Goal: Task Accomplishment & Management: Use online tool/utility

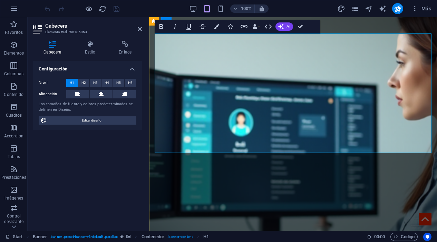
scroll to position [389, 1]
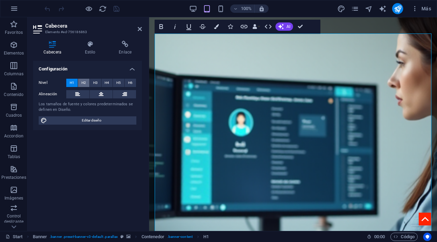
click at [86, 83] on button "H2" at bounding box center [83, 83] width 11 height 8
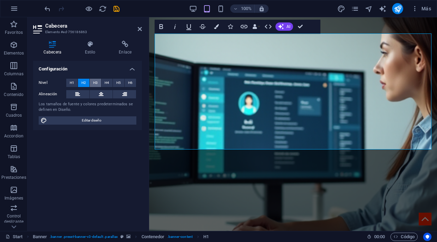
click at [95, 83] on span "H3" at bounding box center [95, 83] width 4 height 8
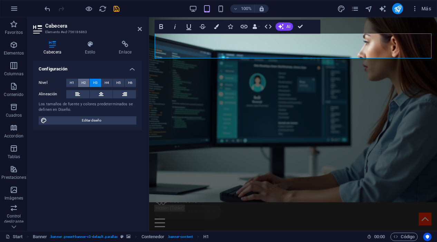
click at [82, 81] on span "H2" at bounding box center [84, 83] width 4 height 8
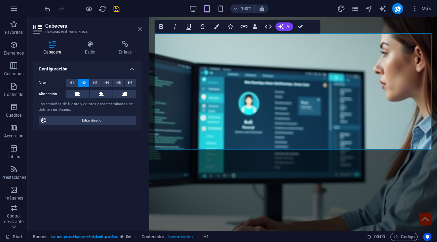
click at [141, 31] on icon at bounding box center [140, 29] width 4 height 6
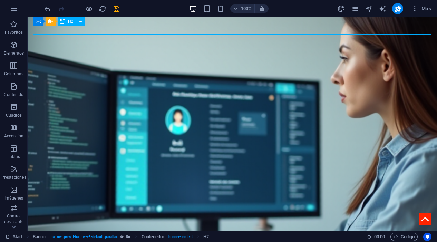
scroll to position [38, 0]
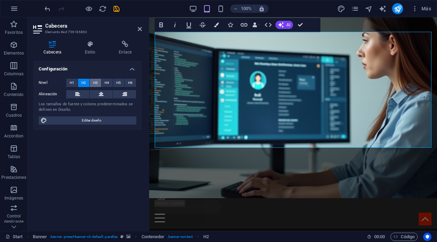
click at [95, 84] on span "H3" at bounding box center [95, 83] width 4 height 8
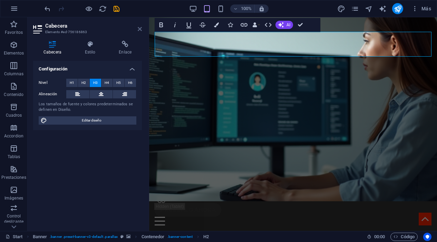
click at [139, 30] on icon at bounding box center [140, 29] width 4 height 6
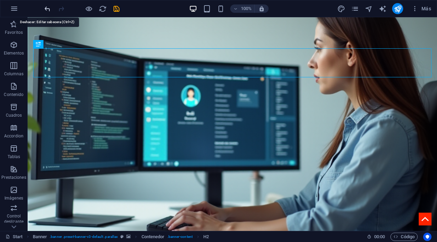
click at [48, 9] on icon "undo" at bounding box center [48, 9] width 8 height 8
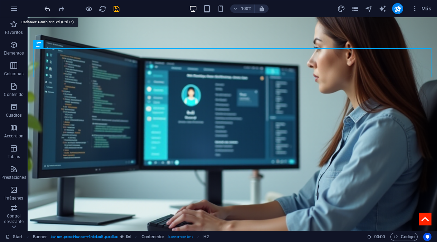
click at [46, 10] on icon "undo" at bounding box center [48, 9] width 8 height 8
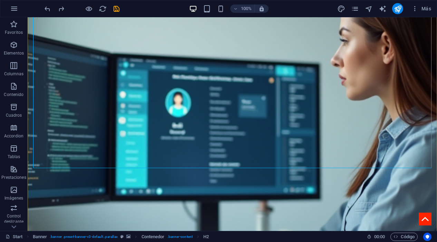
scroll to position [86, 0]
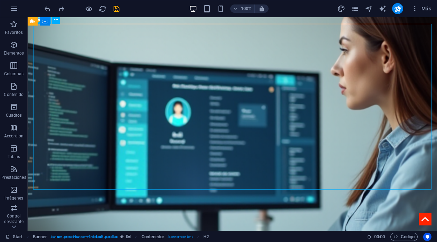
scroll to position [66, 0]
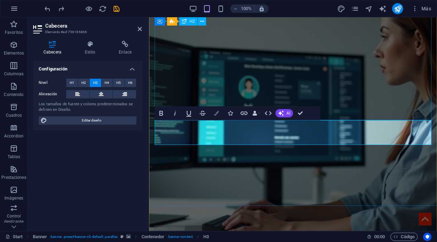
scroll to position [428, 3]
click at [141, 29] on icon at bounding box center [140, 29] width 4 height 6
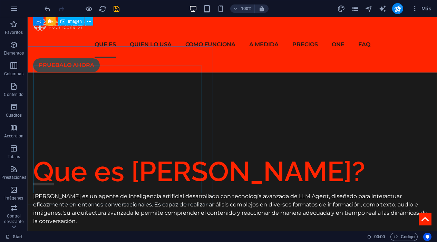
scroll to position [591, 0]
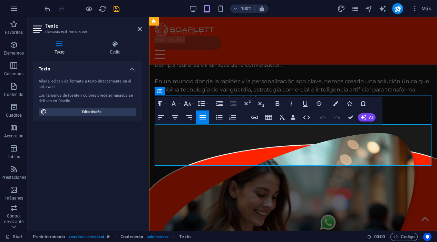
scroll to position [863, 0]
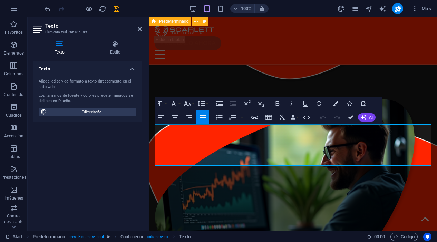
drag, startPoint x: 321, startPoint y: 161, endPoint x: 154, endPoint y: 130, distance: 169.4
click at [154, 130] on div "Que es [PERSON_NAME]? [PERSON_NAME] es un agente de inteligencia artificial des…" at bounding box center [293, 224] width 288 height 1050
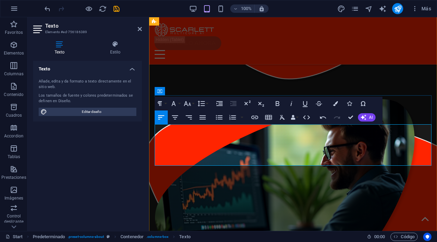
scroll to position [931, 1]
click at [140, 28] on icon at bounding box center [140, 29] width 4 height 6
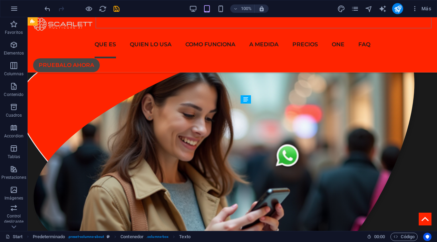
scroll to position [619, 0]
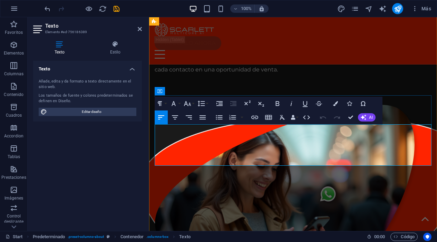
scroll to position [863, 0]
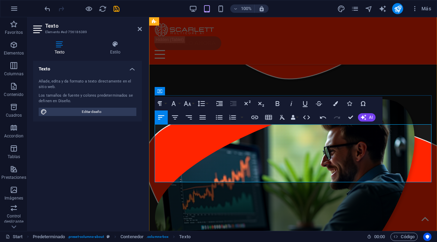
drag, startPoint x: 198, startPoint y: 160, endPoint x: 194, endPoint y: 160, distance: 4.2
copy p "→"
click at [139, 30] on icon at bounding box center [140, 29] width 4 height 6
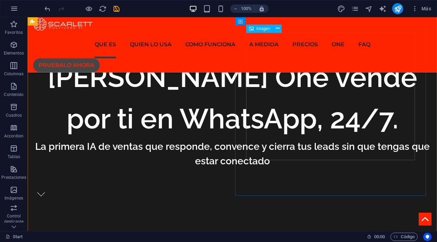
scroll to position [425, 0]
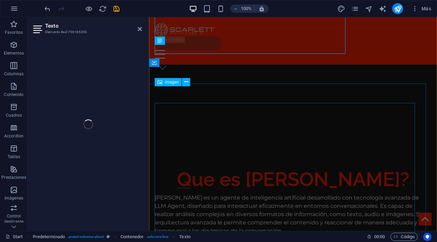
scroll to position [568, 0]
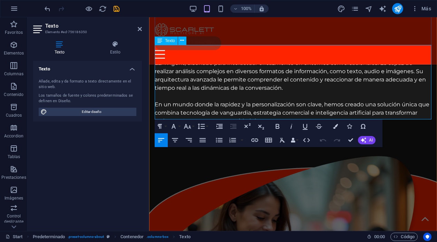
click at [344, 56] on p "[PERSON_NAME] es un agente de inteligencia artificial desarrollado con tecnolog…" at bounding box center [293, 71] width 277 height 41
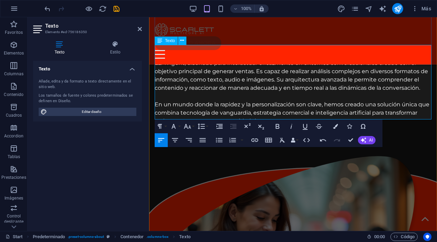
click at [297, 92] on p at bounding box center [293, 96] width 277 height 8
click at [419, 101] on p "En un mundo donde la rapidez y la personalización son clave, hemos creado una s…" at bounding box center [293, 113] width 277 height 25
click at [141, 30] on icon at bounding box center [140, 29] width 4 height 6
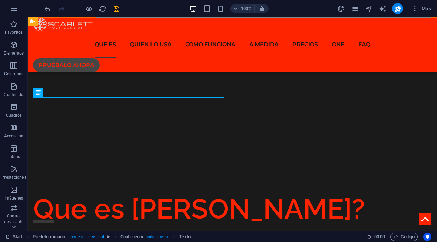
scroll to position [425, 0]
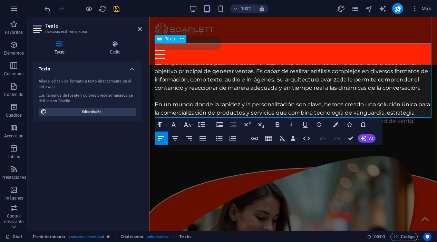
scroll to position [576, 0]
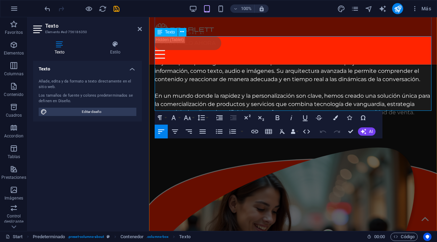
click at [183, 105] on p "En un mundo donde la rapidez y la personalización son clave, hemos creado una s…" at bounding box center [293, 104] width 277 height 25
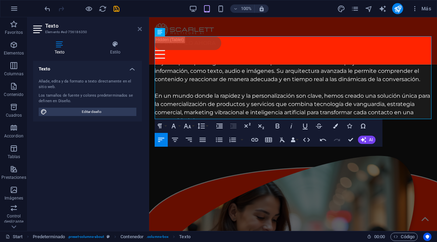
click at [139, 29] on icon at bounding box center [140, 29] width 4 height 6
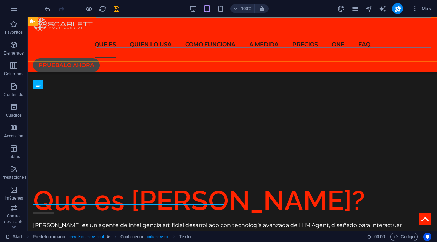
scroll to position [433, 0]
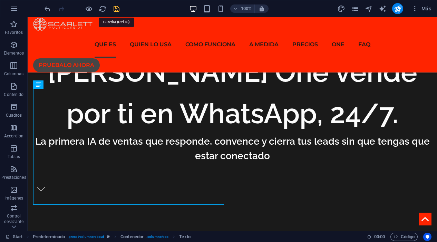
click at [116, 10] on icon "save" at bounding box center [117, 9] width 8 height 8
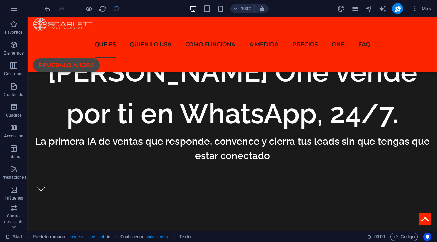
checkbox input "false"
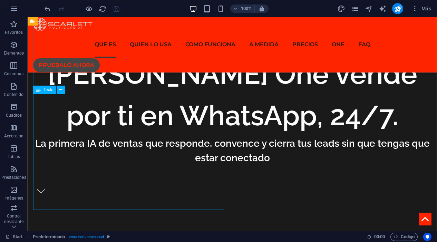
scroll to position [426, 0]
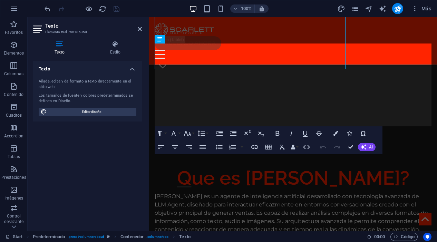
scroll to position [569, 0]
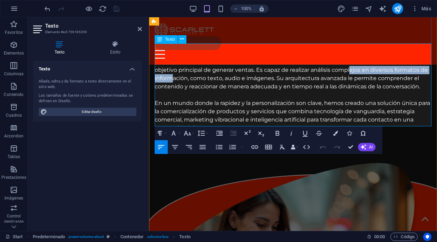
drag, startPoint x: 188, startPoint y: 72, endPoint x: 340, endPoint y: 66, distance: 152.4
click at [340, 66] on p "[PERSON_NAME] es un agente de inteligencia artificial desarrollado con tecnolog…" at bounding box center [293, 69] width 277 height 41
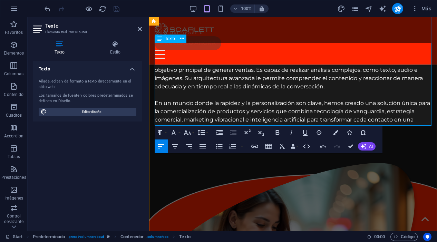
scroll to position [574, 0]
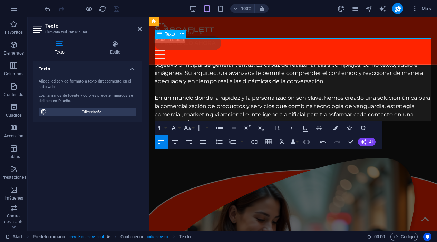
click at [181, 108] on p "En un mundo donde la rapidez y la personalización son clave, hemos creado una s…" at bounding box center [293, 110] width 277 height 33
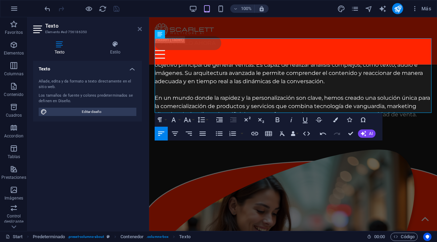
click at [138, 29] on icon at bounding box center [140, 29] width 4 height 6
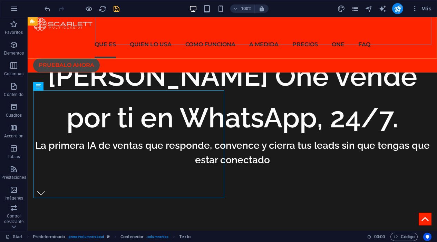
scroll to position [431, 0]
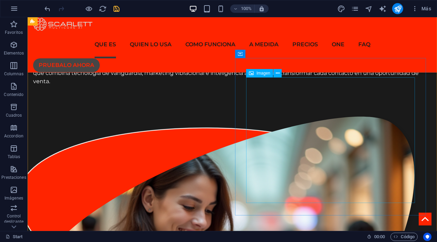
scroll to position [776, 0]
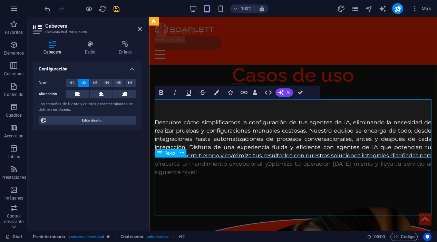
scroll to position [1219, 0]
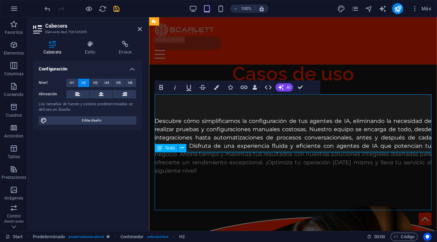
click at [211, 169] on div "Descubre cómo simplificamos la configuración de tus agentes de IA, eliminando l…" at bounding box center [293, 146] width 277 height 58
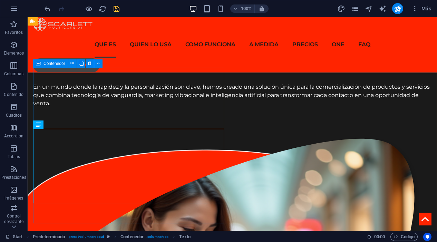
scroll to position [767, 0]
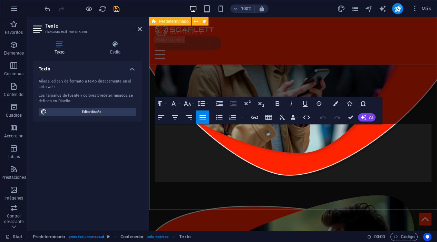
scroll to position [1218, 0]
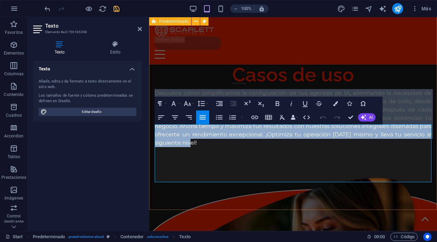
drag, startPoint x: 202, startPoint y: 177, endPoint x: 151, endPoint y: 128, distance: 70.9
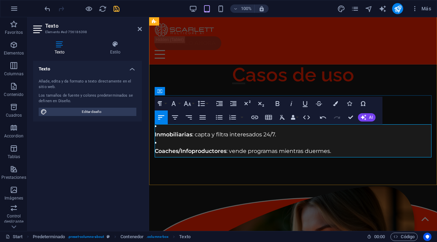
click at [155, 105] on strong "E-commerce" at bounding box center [173, 101] width 37 height 7
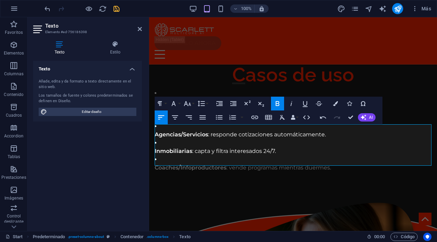
click at [276, 104] on icon "button" at bounding box center [278, 103] width 8 height 8
click at [274, 105] on icon "button" at bounding box center [278, 103] width 8 height 8
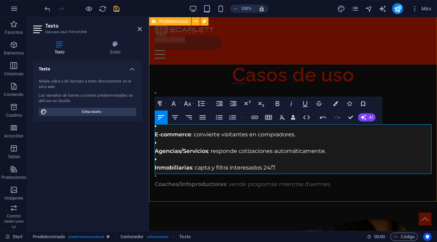
drag, startPoint x: 177, startPoint y: 137, endPoint x: 151, endPoint y: 137, distance: 25.6
click at [277, 102] on icon "button" at bounding box center [278, 103] width 8 height 8
click at [204, 122] on p "Seguros :" at bounding box center [293, 118] width 277 height 8
click at [140, 29] on icon at bounding box center [140, 29] width 4 height 6
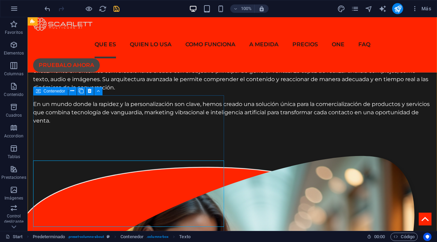
scroll to position [748, 0]
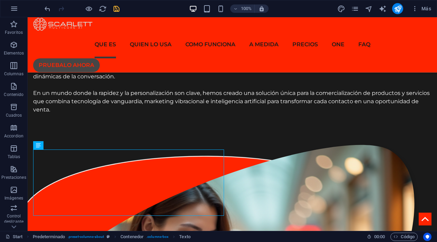
click at [116, 8] on icon "save" at bounding box center [117, 9] width 8 height 8
checkbox input "false"
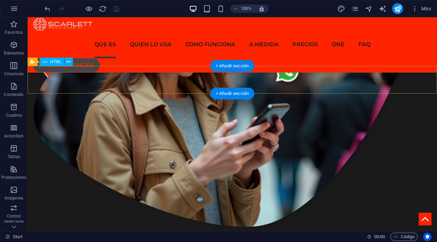
scroll to position [952, 0]
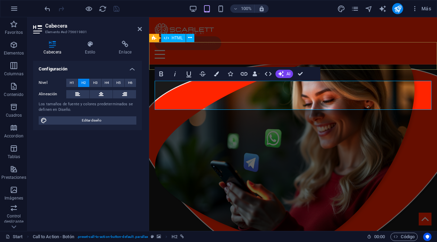
scroll to position [1340, 0]
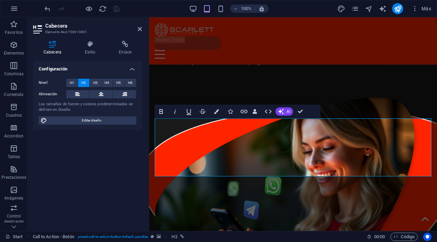
click at [137, 29] on h2 "Cabecera" at bounding box center [93, 26] width 97 height 6
click at [140, 30] on icon at bounding box center [140, 29] width 4 height 6
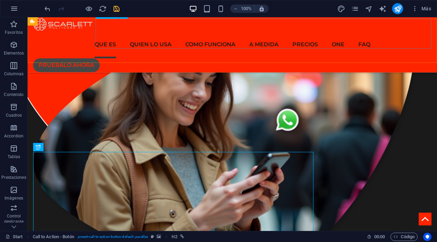
scroll to position [904, 0]
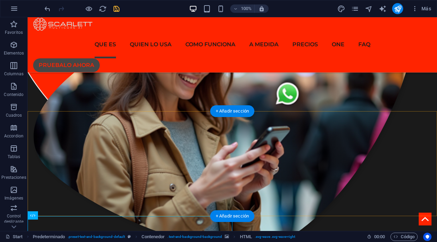
scroll to position [926, 0]
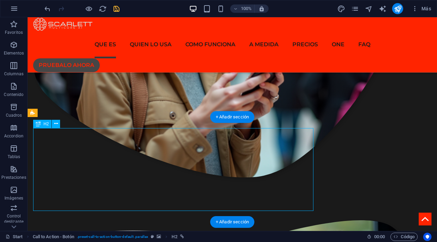
scroll to position [1354, 0]
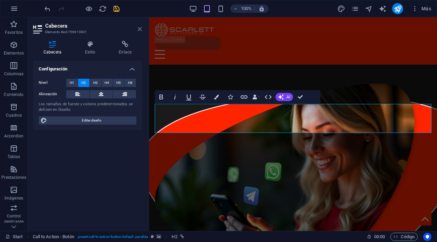
click at [138, 29] on icon at bounding box center [140, 29] width 4 height 6
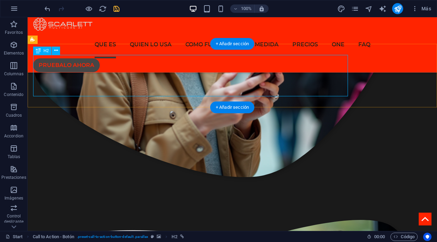
scroll to position [1002, 0]
